Goal: Information Seeking & Learning: Learn about a topic

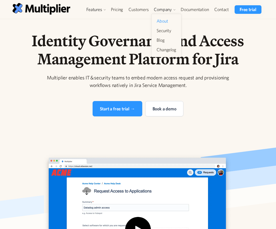
click at [166, 19] on link "About" at bounding box center [166, 21] width 23 height 9
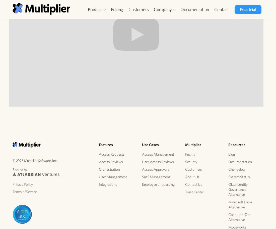
scroll to position [494, 0]
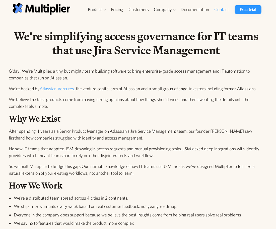
click at [220, 8] on link "Contact" at bounding box center [222, 9] width 20 height 9
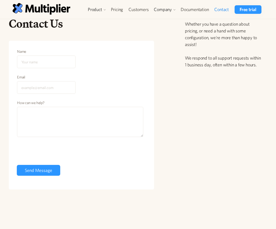
scroll to position [151, 0]
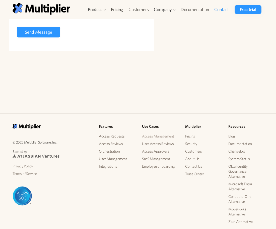
click at [164, 138] on link "Access Management" at bounding box center [159, 136] width 35 height 8
